Goal: Transaction & Acquisition: Purchase product/service

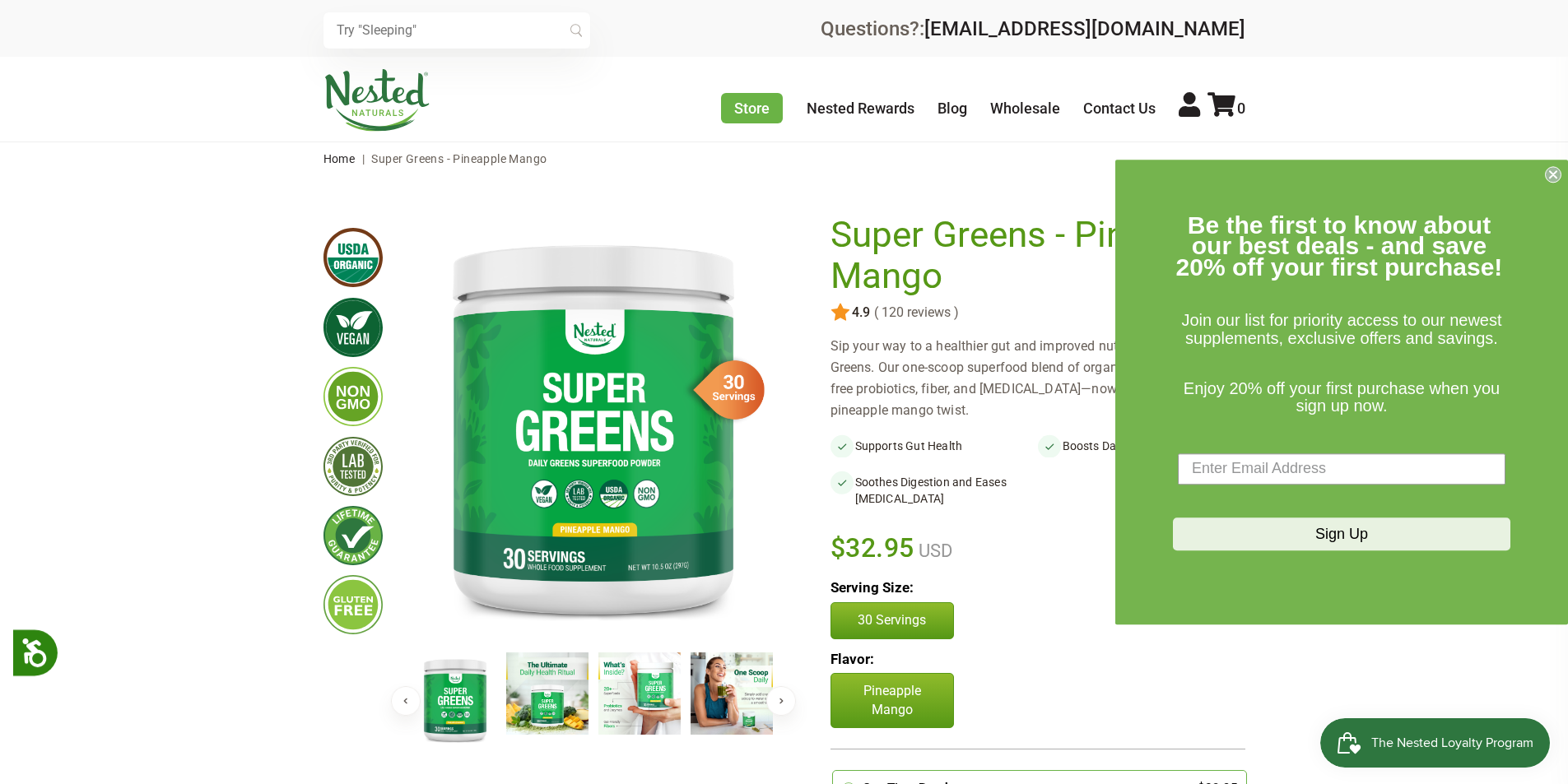
click at [1558, 169] on circle "Close dialog" at bounding box center [1554, 174] width 16 height 16
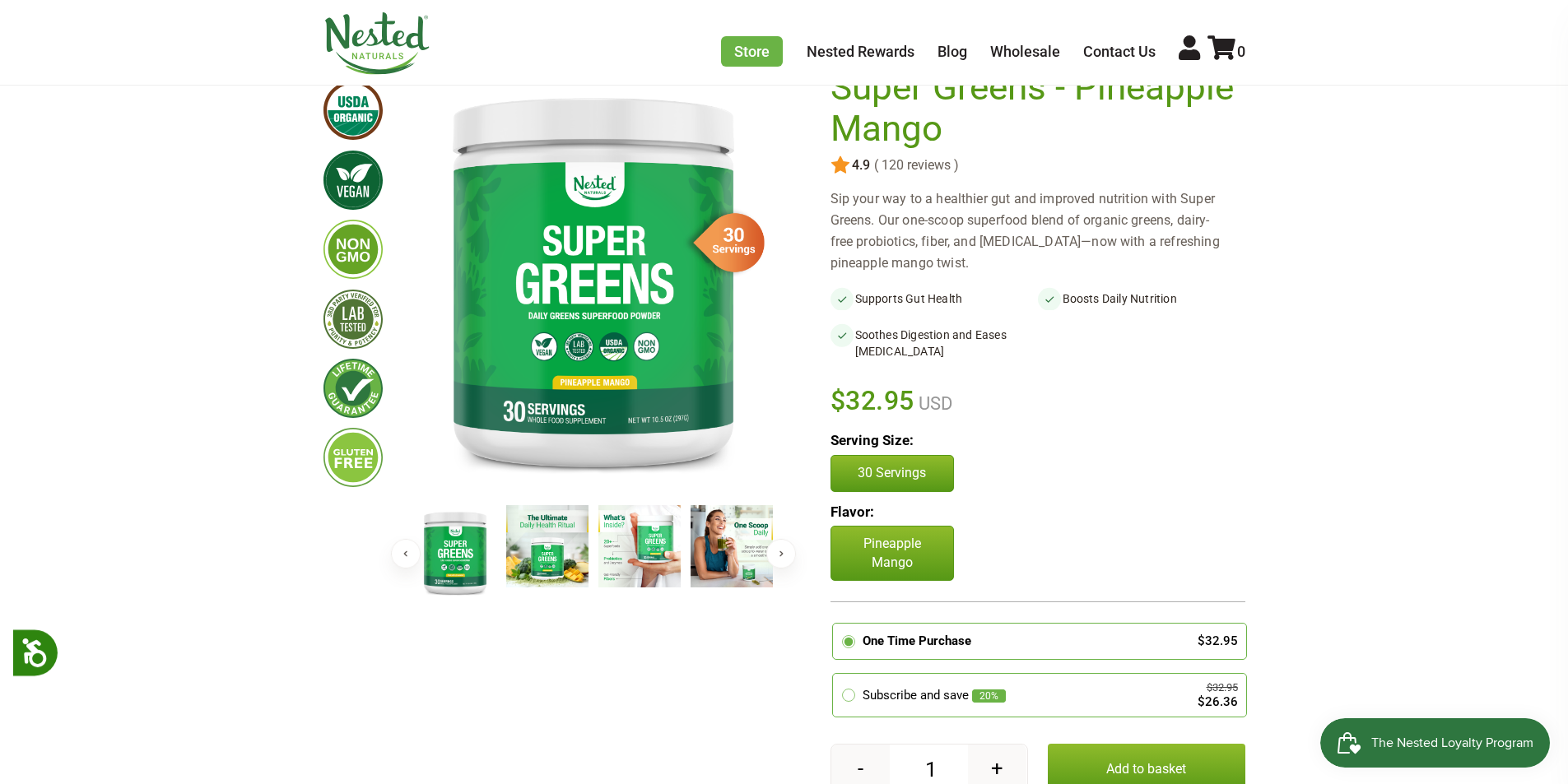
scroll to position [164, 0]
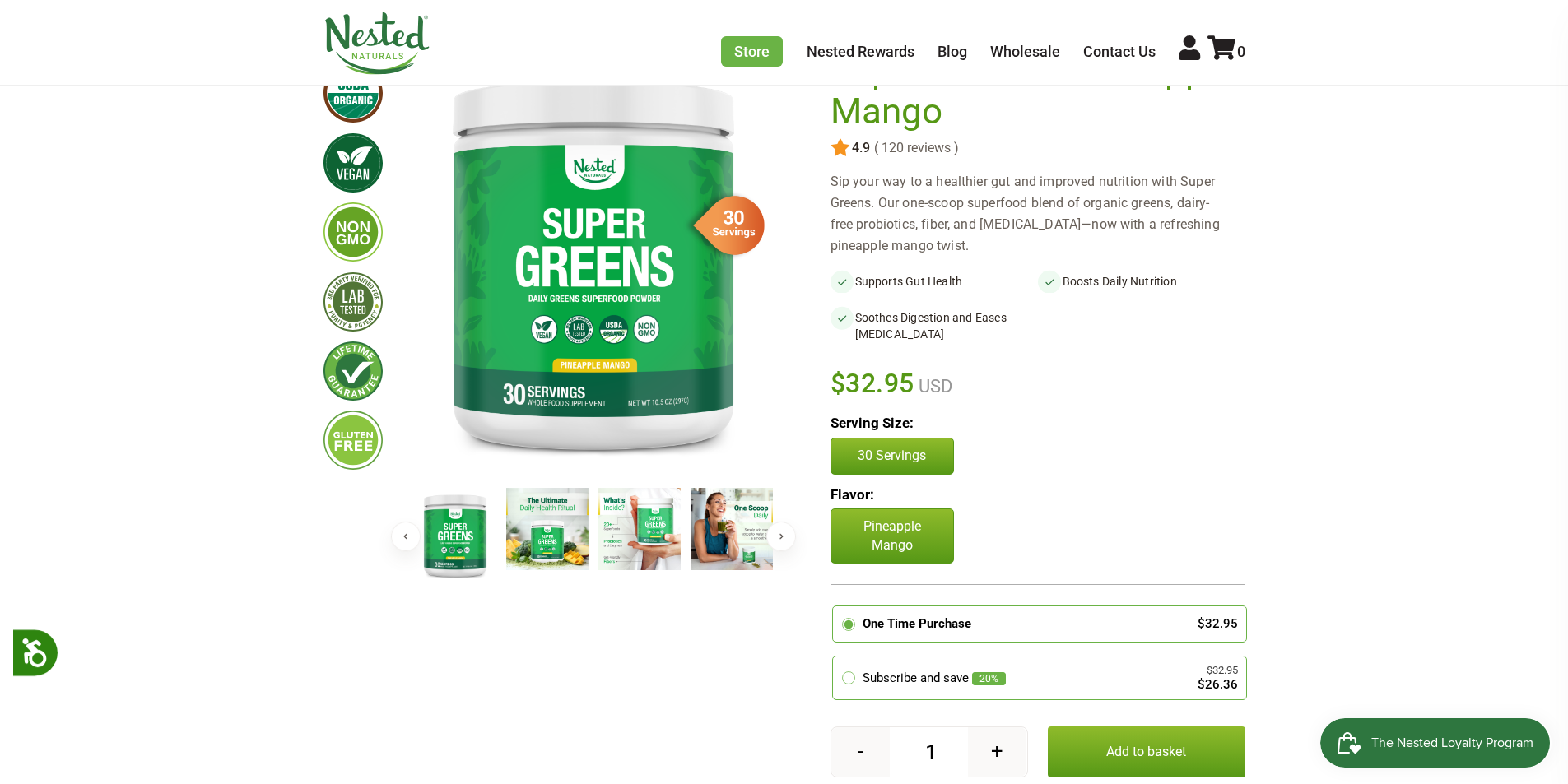
click at [1144, 742] on button "Add to basket" at bounding box center [1146, 752] width 197 height 51
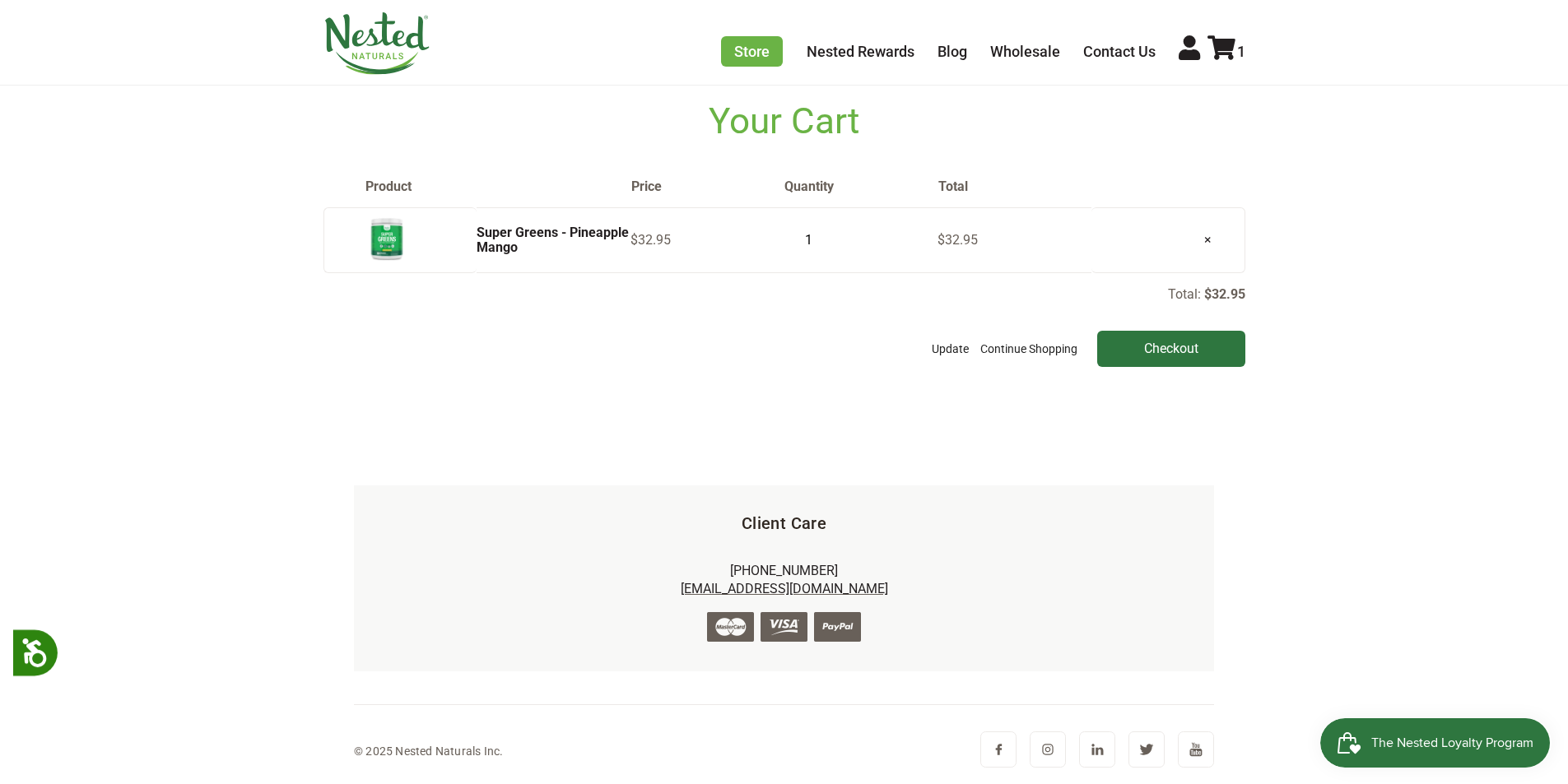
scroll to position [101, 0]
click at [1156, 353] on input "Checkout" at bounding box center [1172, 348] width 148 height 36
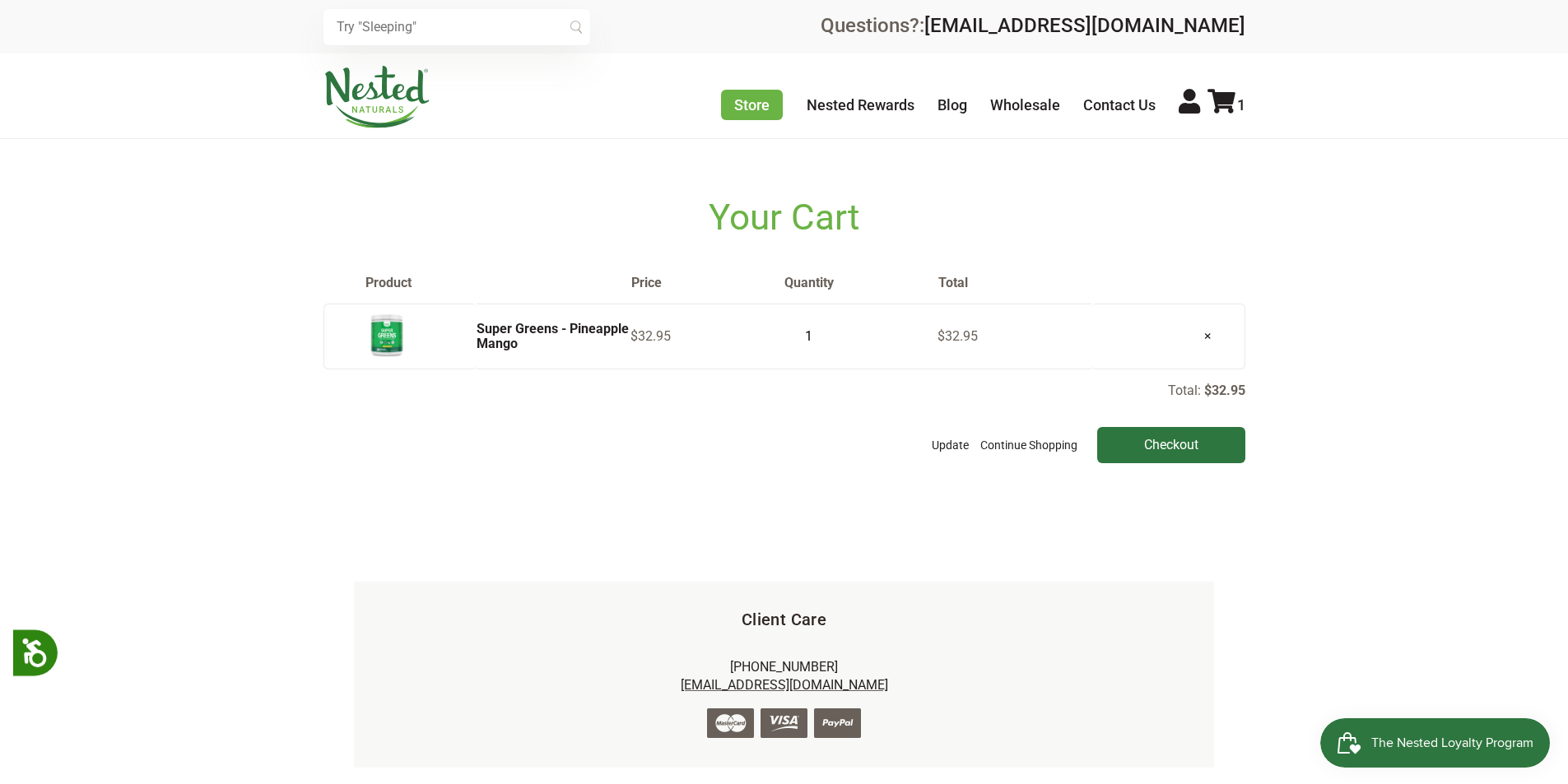
scroll to position [0, 0]
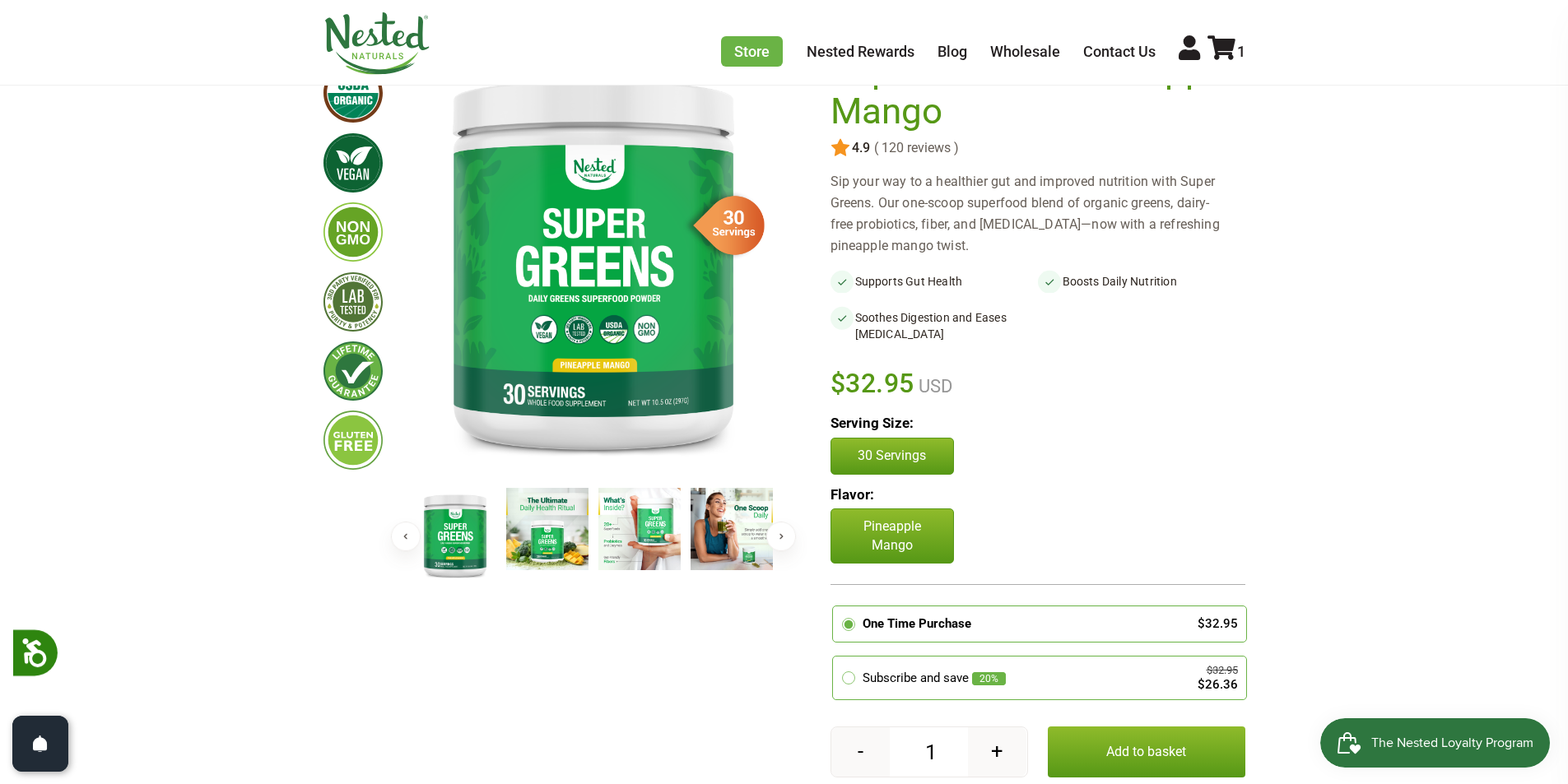
click at [791, 533] on button "Next" at bounding box center [781, 536] width 29 height 29
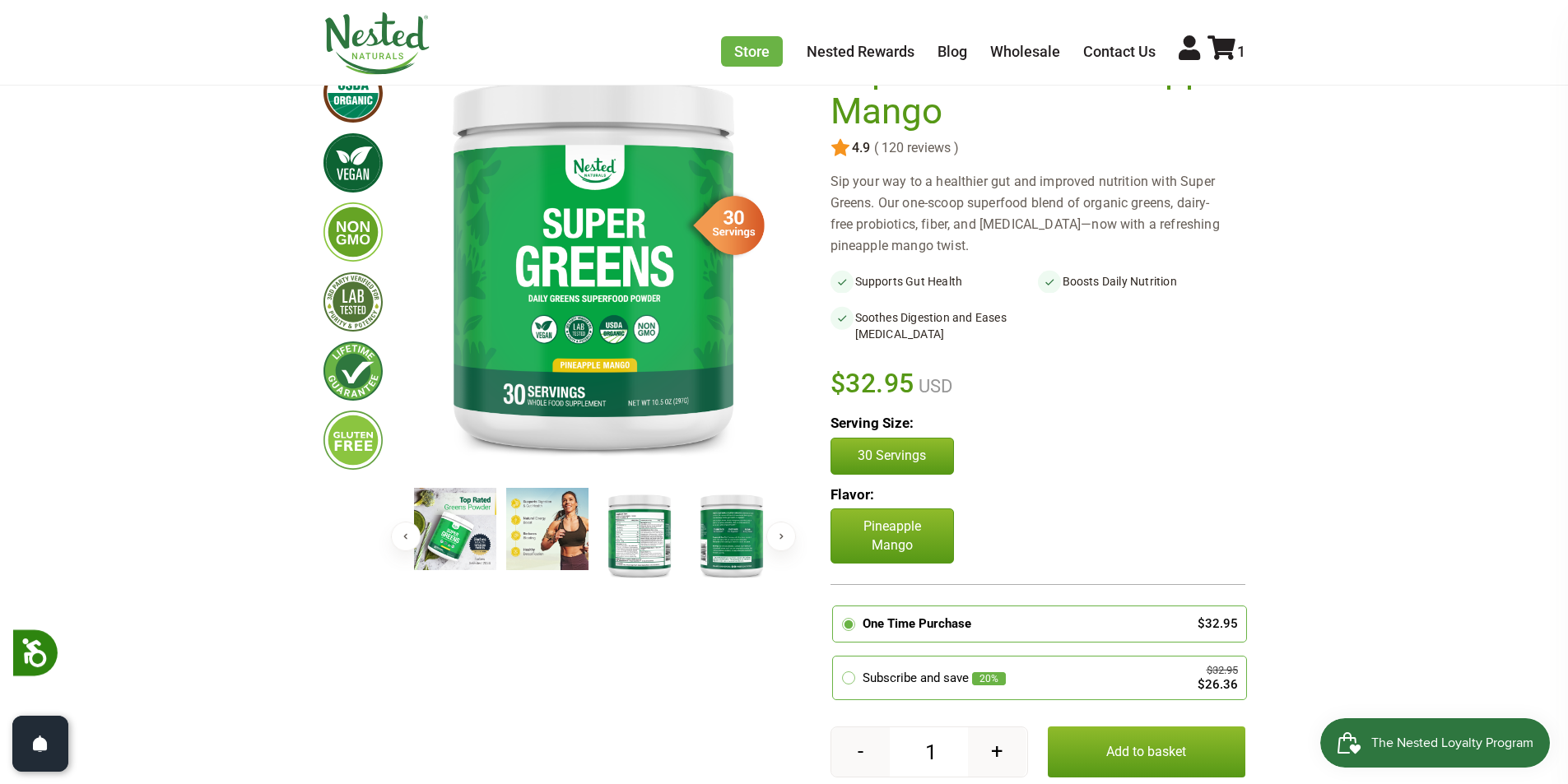
click at [649, 531] on img at bounding box center [639, 535] width 82 height 94
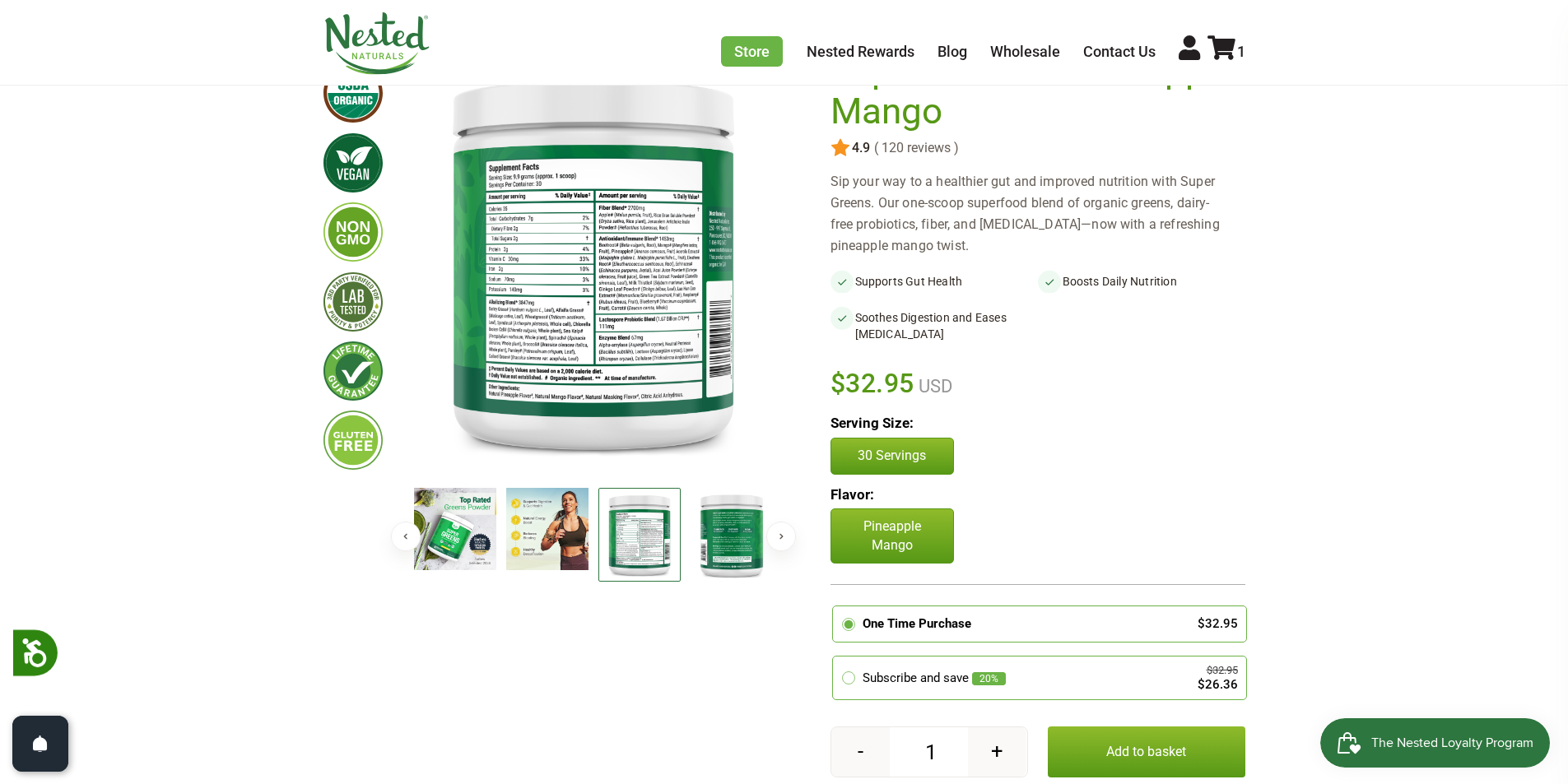
click at [732, 541] on img at bounding box center [732, 535] width 82 height 94
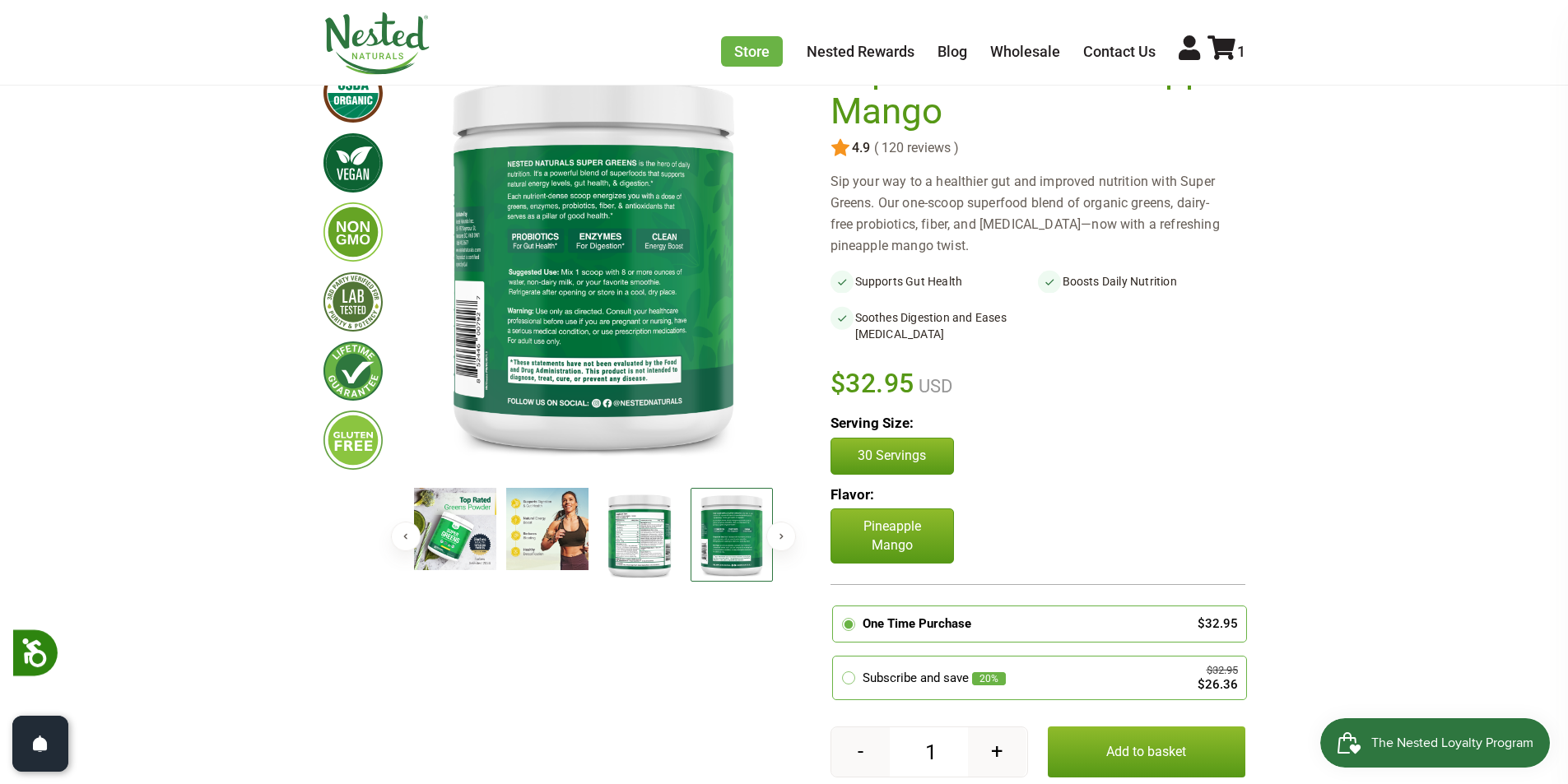
click at [636, 540] on img at bounding box center [639, 535] width 82 height 94
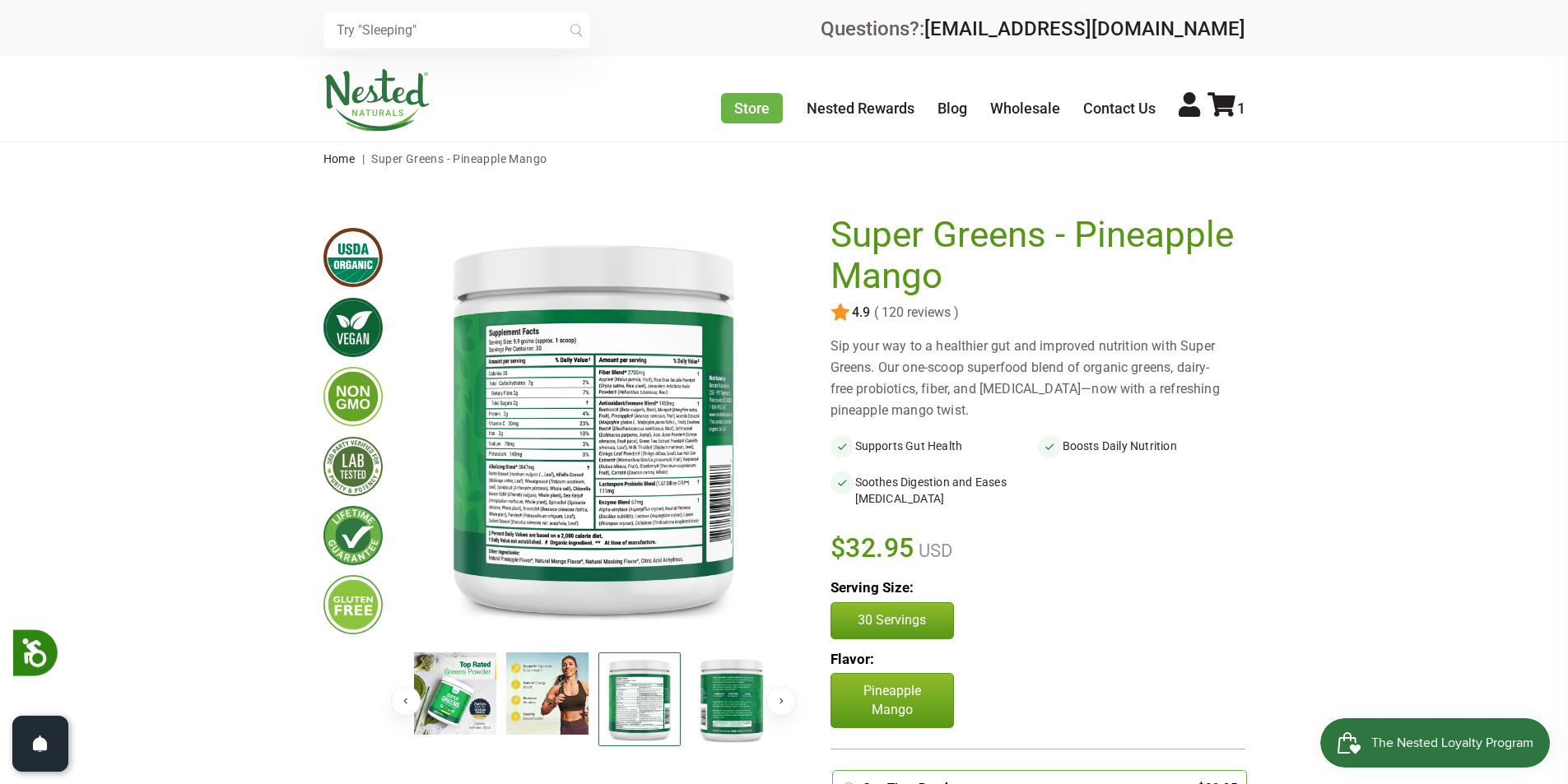
click at [741, 723] on img at bounding box center [732, 700] width 82 height 94
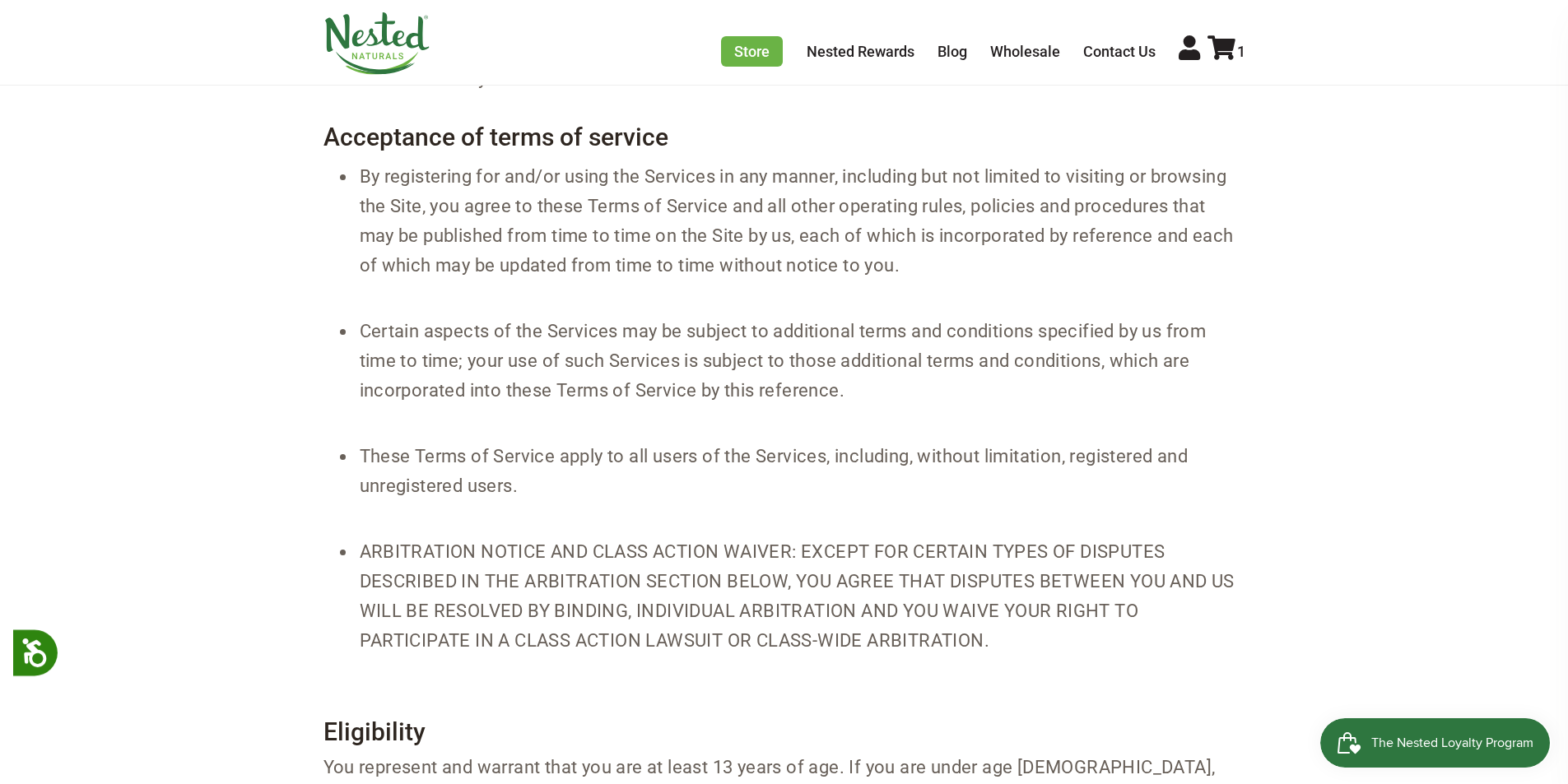
scroll to position [329, 0]
